Goal: Navigation & Orientation: Find specific page/section

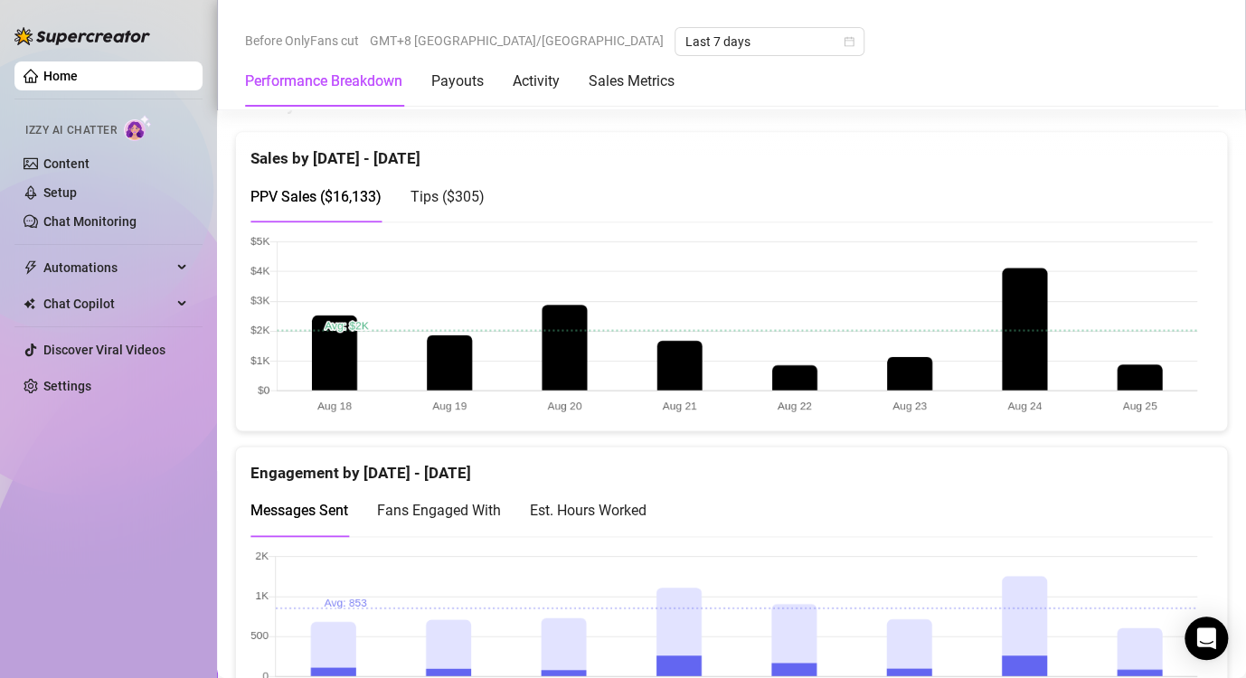
scroll to position [995, 0]
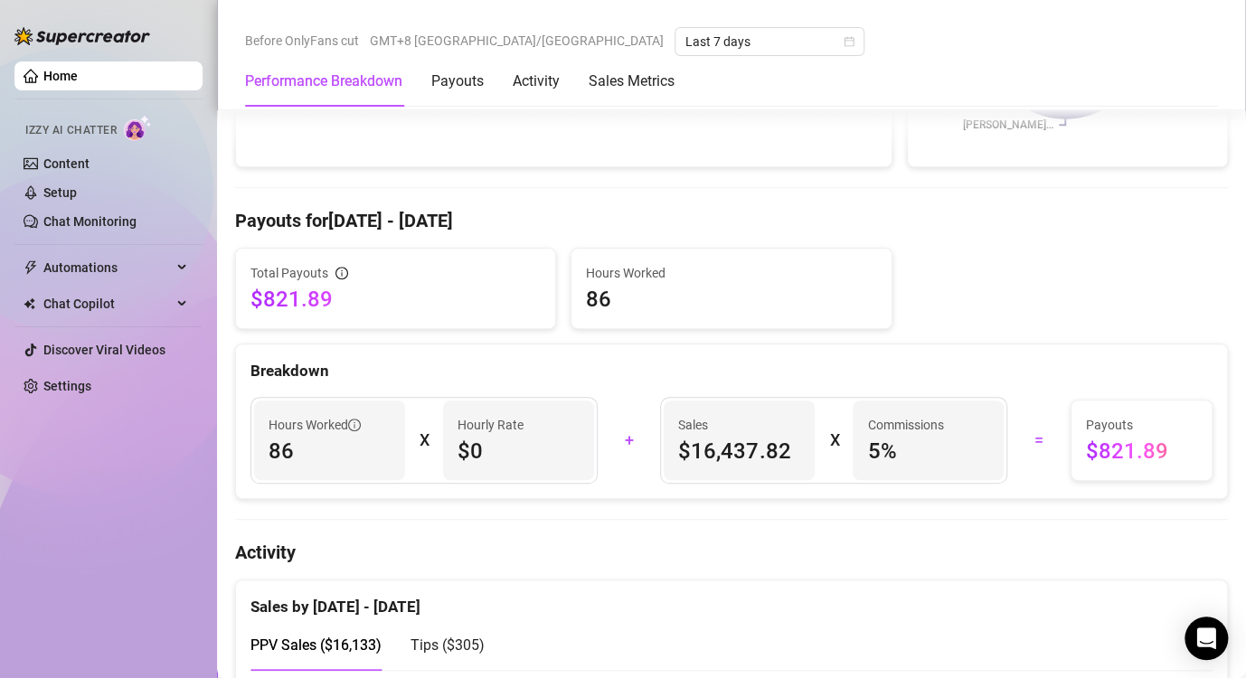
scroll to position [633, 0]
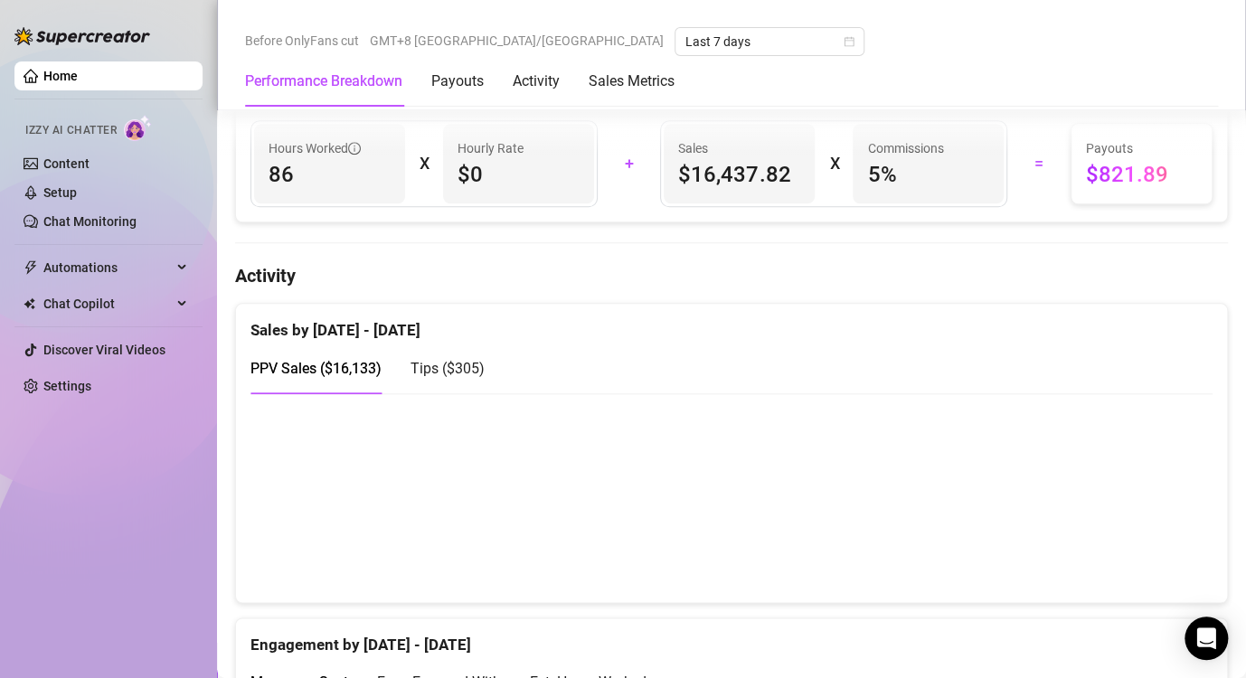
scroll to position [814, 0]
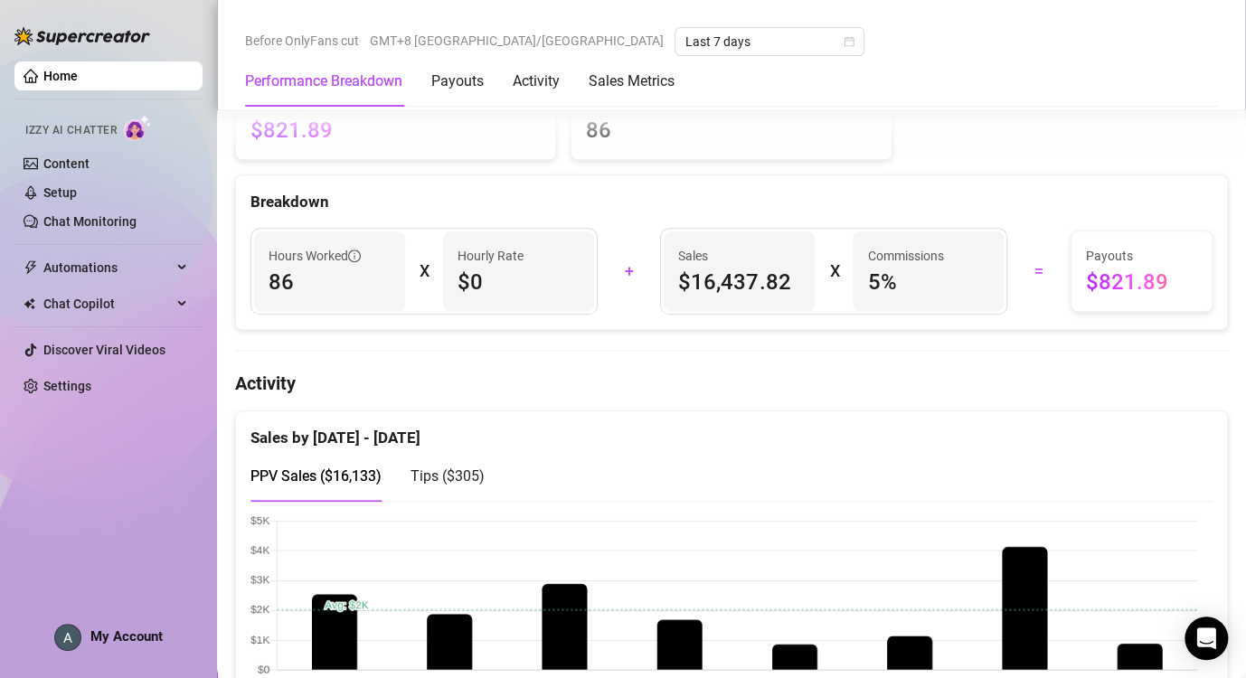
scroll to position [723, 0]
